Goal: Task Accomplishment & Management: Manage account settings

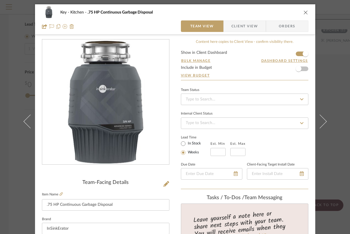
scroll to position [152, 0]
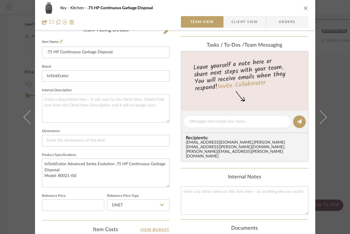
click at [305, 9] on icon "close" at bounding box center [306, 8] width 5 height 5
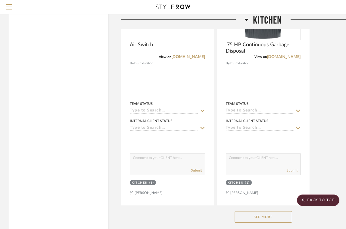
scroll to position [946, 0]
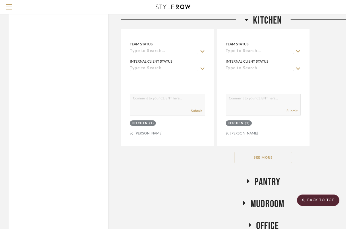
click at [246, 20] on icon at bounding box center [247, 20] width 4 height 2
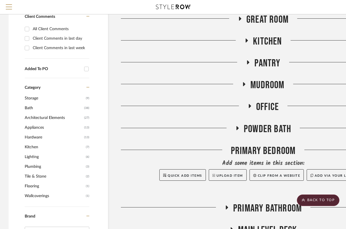
scroll to position [271, 0]
click at [248, 61] on icon at bounding box center [248, 63] width 7 height 4
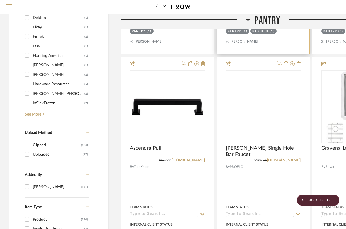
scroll to position [551, 0]
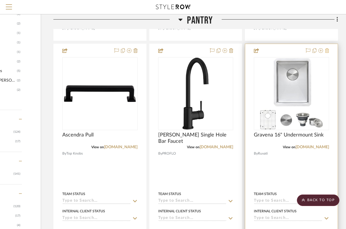
click at [328, 49] on fa-icon at bounding box center [327, 51] width 4 height 5
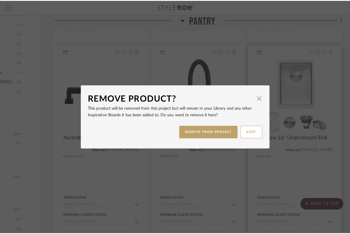
scroll to position [0, 0]
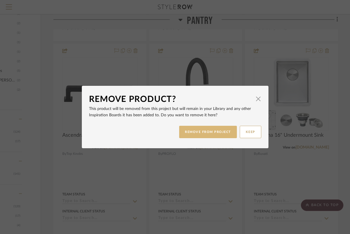
click at [191, 131] on button "REMOVE FROM PROJECT" at bounding box center [208, 132] width 58 height 12
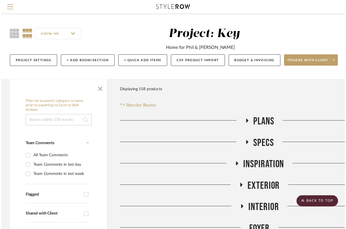
scroll to position [562, 68]
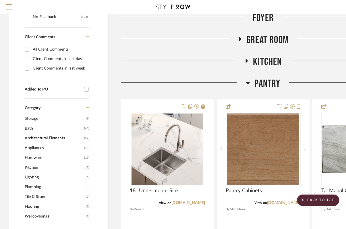
scroll to position [261, 0]
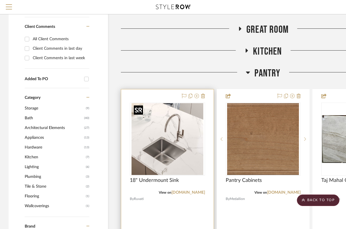
click at [0, 0] on img at bounding box center [0, 0] width 0 height 0
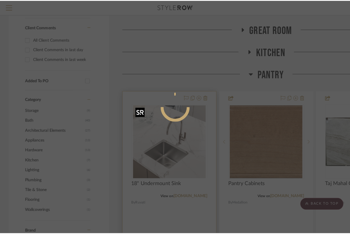
scroll to position [0, 0]
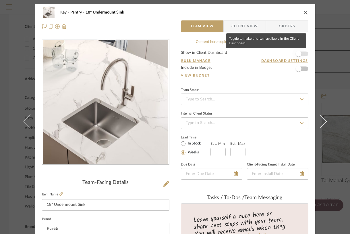
click at [301, 53] on span "button" at bounding box center [299, 53] width 13 height 13
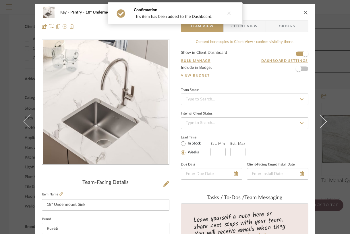
click at [304, 13] on icon "close" at bounding box center [306, 12] width 5 height 5
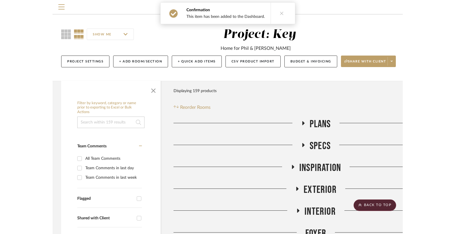
scroll to position [261, 0]
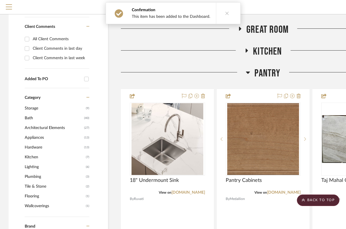
click at [248, 70] on icon at bounding box center [248, 72] width 4 height 7
